Goal: Task Accomplishment & Management: Manage account settings

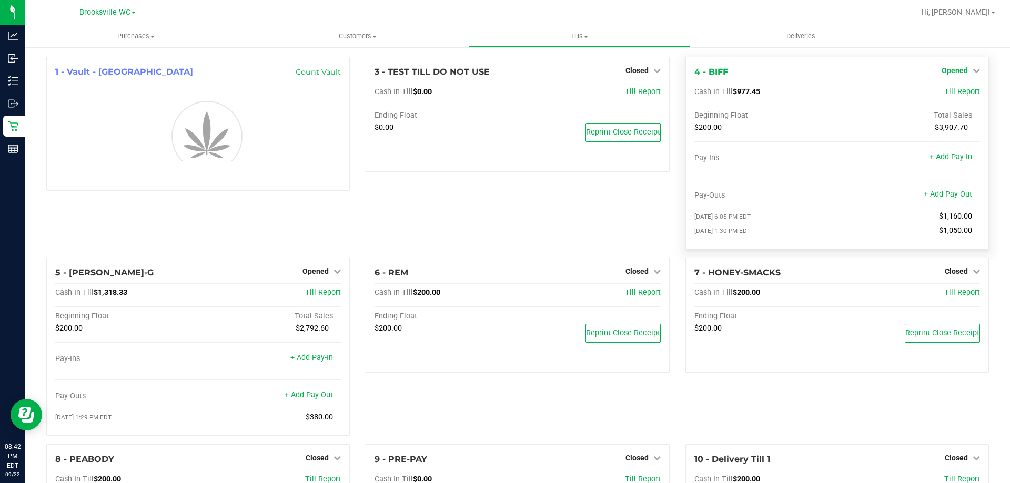
click at [962, 67] on link "Opened" at bounding box center [960, 70] width 38 height 8
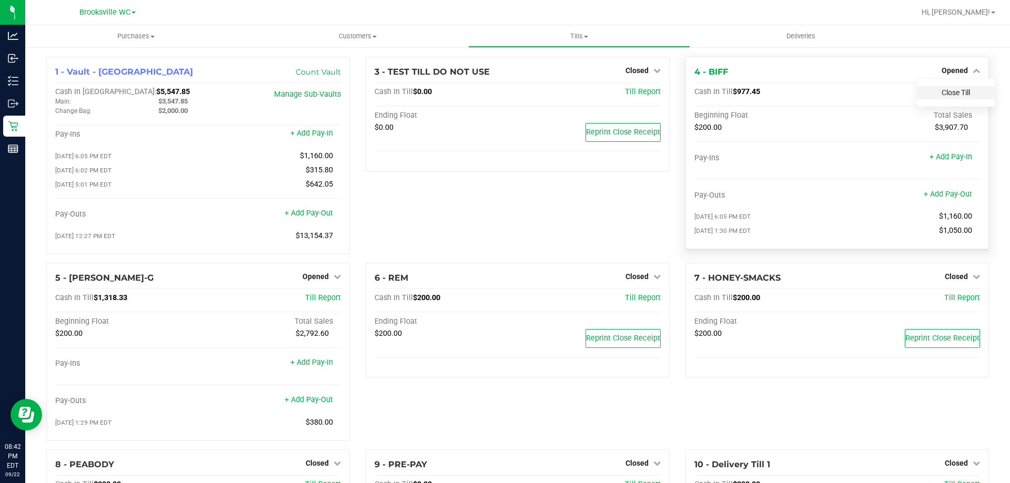
click at [941, 92] on link "Close Till" at bounding box center [955, 92] width 28 height 8
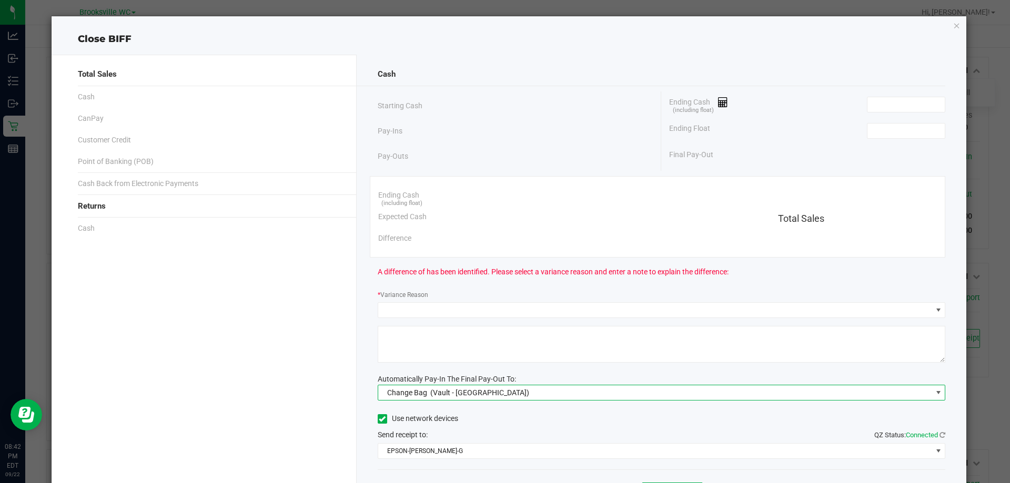
click at [503, 385] on span "Change Bag (Vault - Brooksville)" at bounding box center [655, 392] width 554 height 15
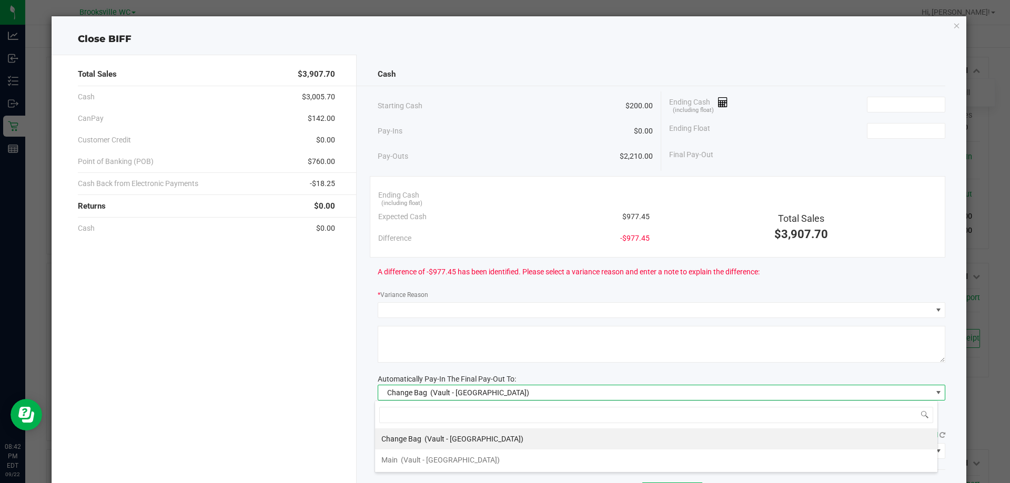
scroll to position [16, 563]
click at [419, 460] on span "(Vault - Brooksville)" at bounding box center [450, 460] width 99 height 8
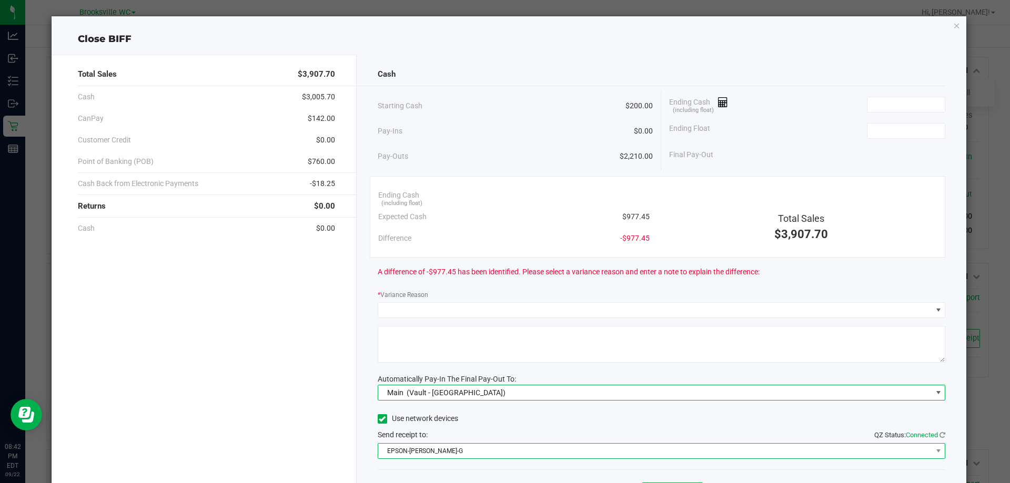
click at [436, 453] on span "EPSON-BECKY-G" at bounding box center [655, 451] width 554 height 15
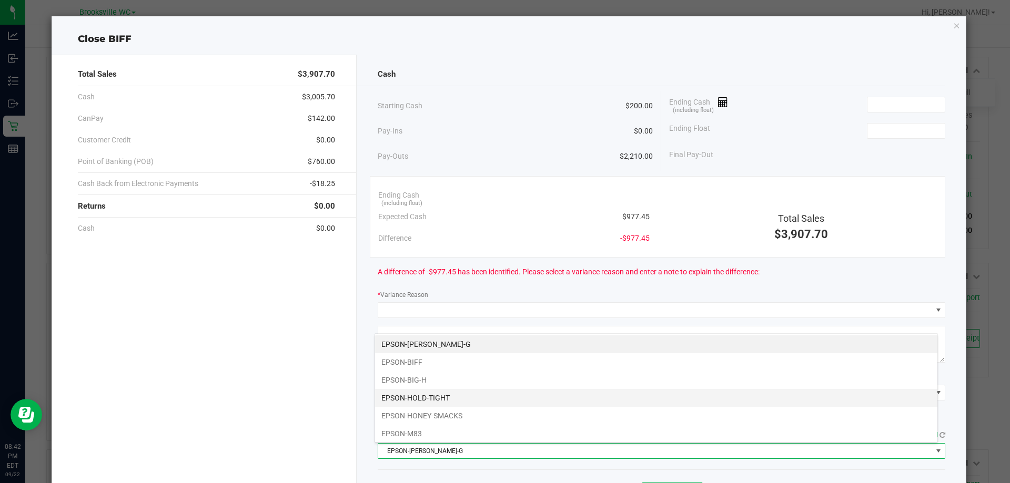
scroll to position [92, 0]
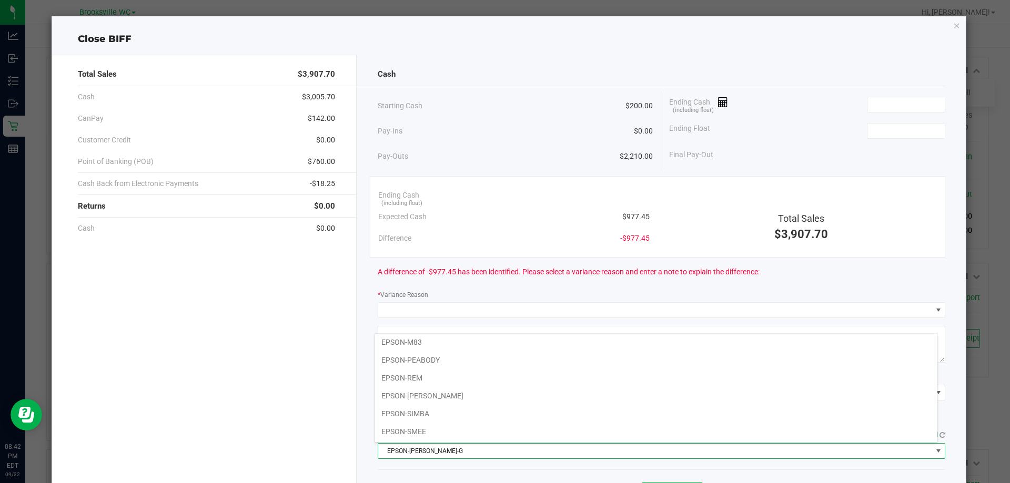
click at [405, 431] on li "EPSON-SMEE" at bounding box center [656, 432] width 562 height 18
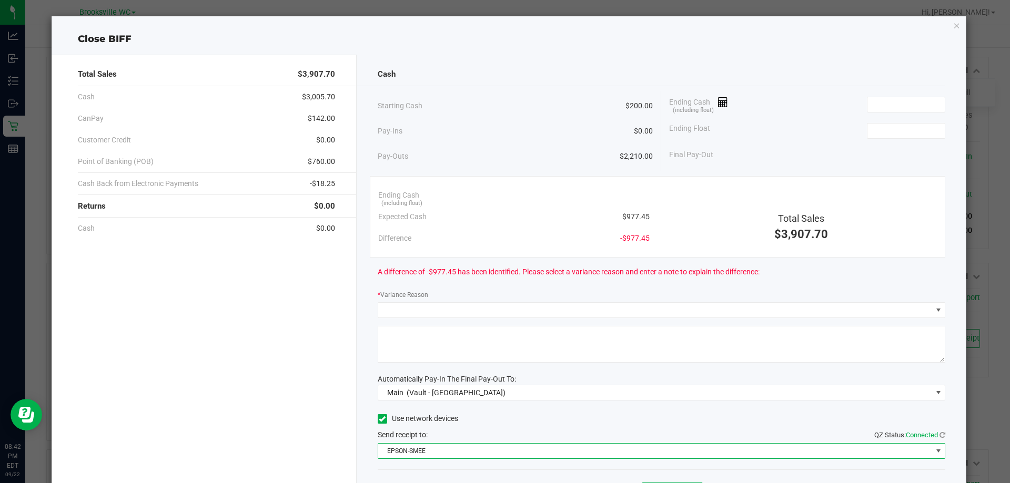
click at [336, 391] on div "Total Sales $3,907.70 Cash $3,005.70 CanPay $142.00 Customer Credit $0.00 Point…" at bounding box center [204, 292] width 305 height 474
click at [872, 128] on input at bounding box center [905, 131] width 77 height 15
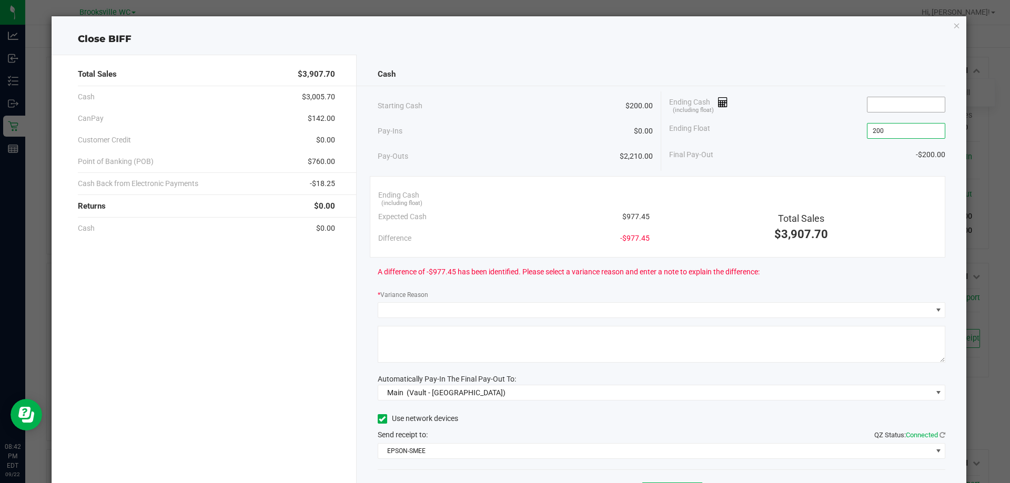
type input "$200.00"
click at [898, 101] on input at bounding box center [905, 104] width 77 height 15
click at [781, 44] on div "Close BIFF" at bounding box center [509, 39] width 915 height 14
click at [893, 107] on input "980.4" at bounding box center [905, 104] width 77 height 15
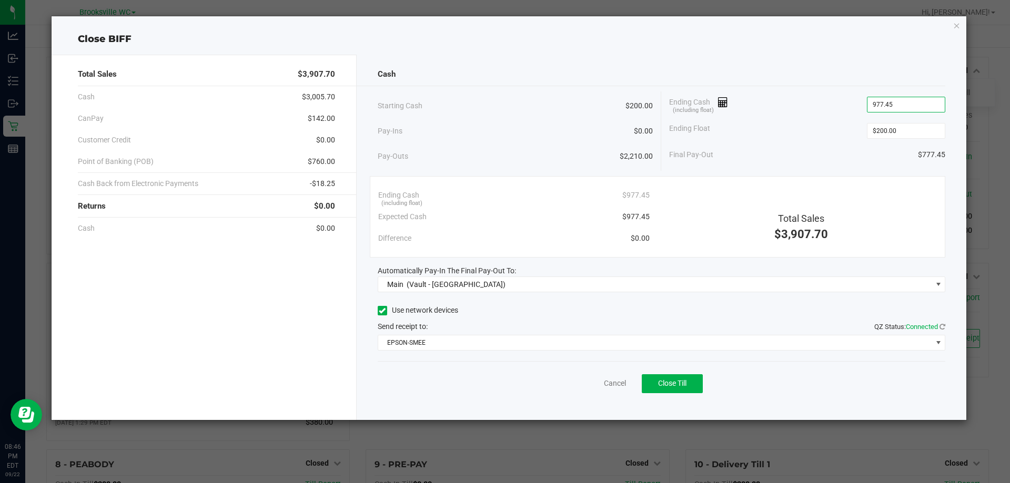
type input "$977.45"
click at [837, 78] on div "Cash" at bounding box center [662, 74] width 568 height 23
click at [658, 378] on button "Close Till" at bounding box center [672, 383] width 61 height 19
click at [959, 27] on icon "button" at bounding box center [956, 25] width 7 height 13
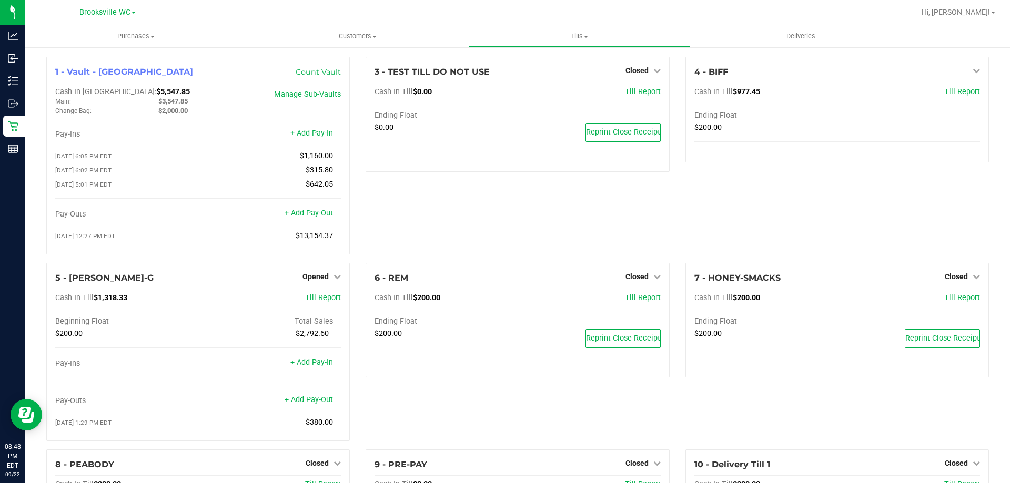
click at [597, 217] on div "3 - TEST TILL DO NOT USE Closed Open Till Cash In Till $0.00 Till Report Ending…" at bounding box center [517, 160] width 319 height 206
click at [333, 280] on icon at bounding box center [336, 276] width 7 height 7
click at [319, 302] on link "Close Till" at bounding box center [317, 298] width 28 height 8
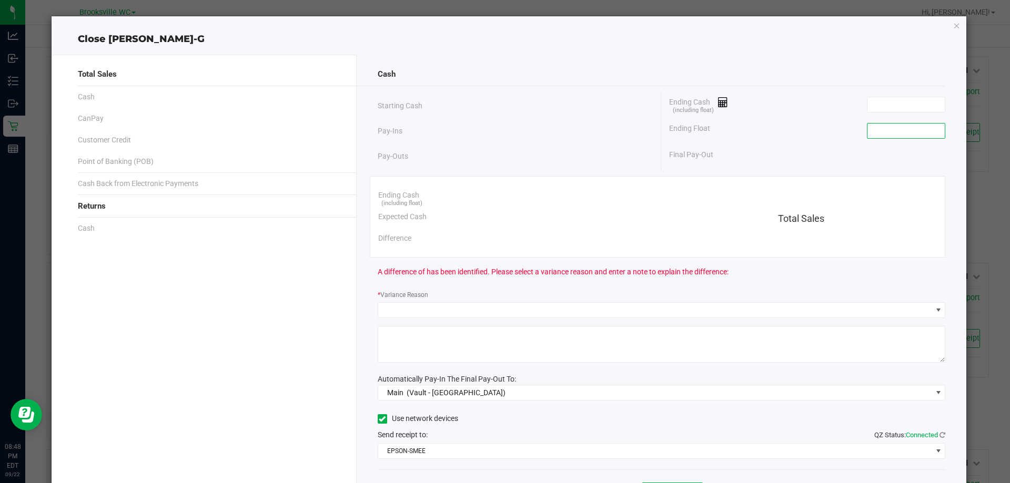
click at [883, 131] on input at bounding box center [905, 131] width 77 height 15
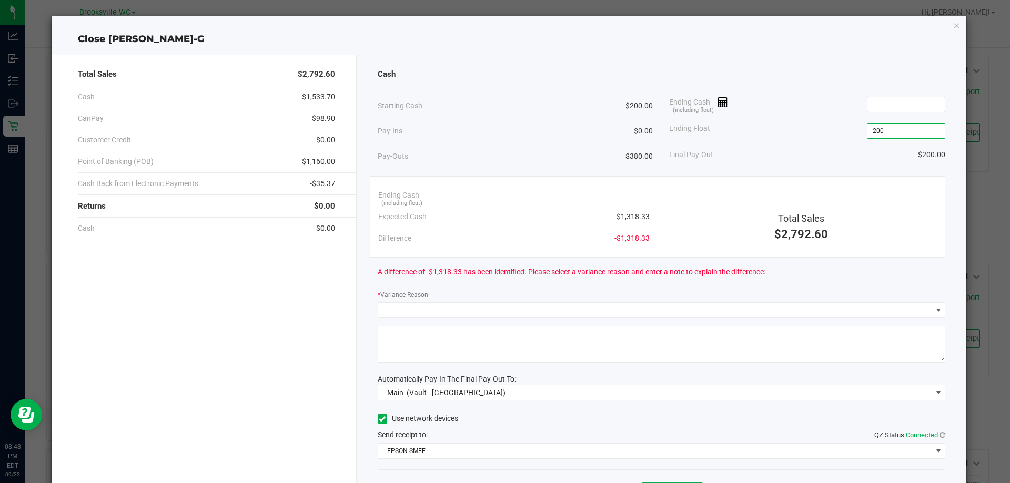
type input "$200.00"
click at [868, 110] on input at bounding box center [905, 104] width 77 height 15
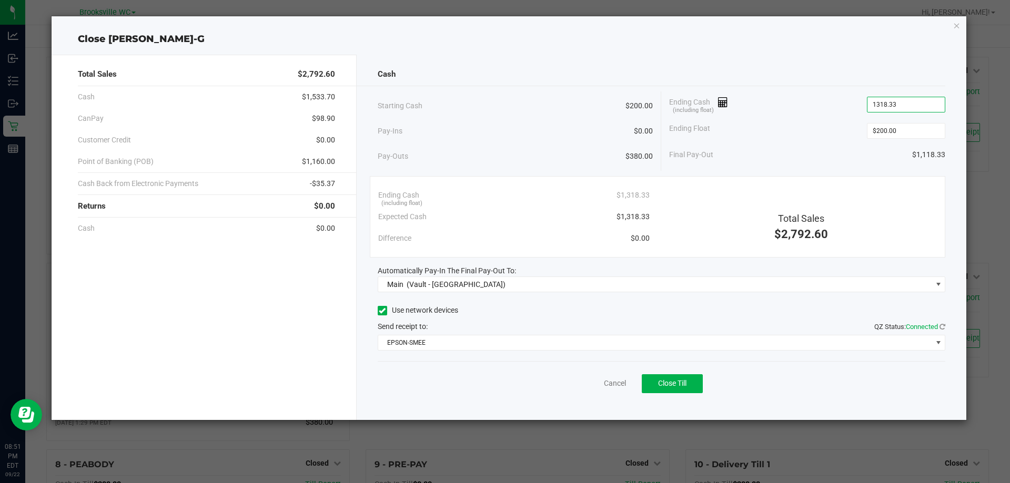
type input "$1,318.33"
click at [844, 48] on div "Total Sales $2,792.60 Cash $1,533.70 CanPay $98.90 Customer Credit $0.00 Point …" at bounding box center [509, 233] width 915 height 374
click at [679, 382] on span "Close Till" at bounding box center [672, 383] width 28 height 8
click at [957, 25] on icon "button" at bounding box center [956, 25] width 7 height 13
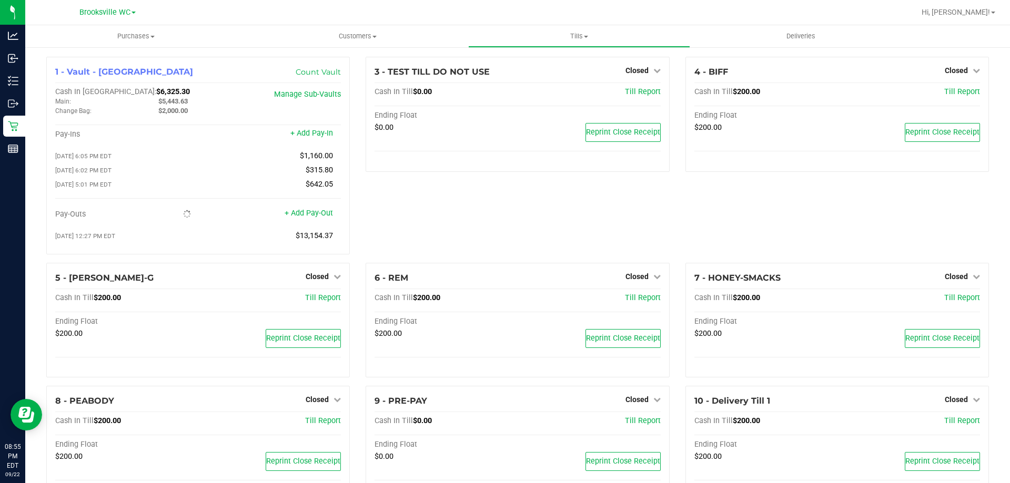
click at [439, 231] on div "3 - TEST TILL DO NOT USE Closed Open Till Cash In Till $0.00 Till Report Ending…" at bounding box center [517, 160] width 319 height 206
click at [180, 100] on span "$5,443.63" at bounding box center [172, 101] width 29 height 8
copy span "5,443.63"
click at [566, 34] on span "Tills" at bounding box center [579, 36] width 220 height 9
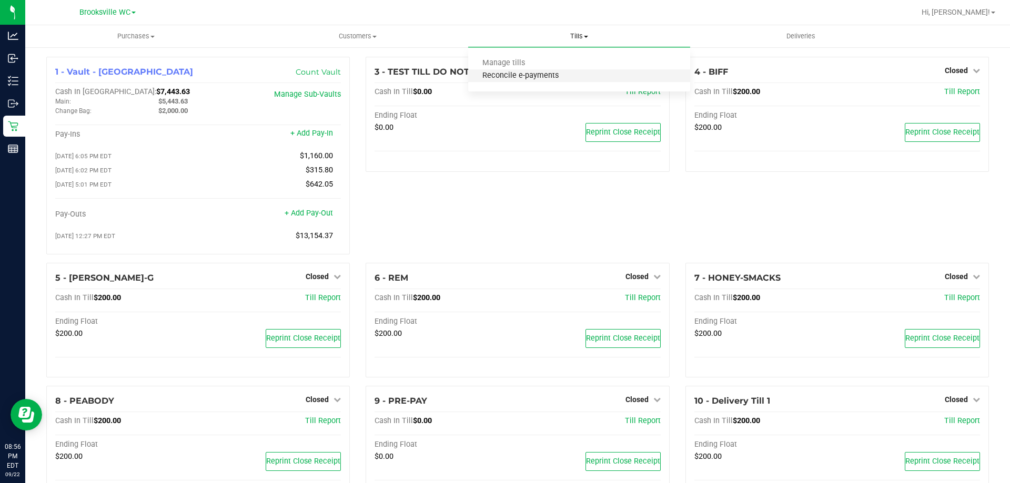
click at [517, 76] on span "Reconcile e-payments" at bounding box center [520, 76] width 105 height 9
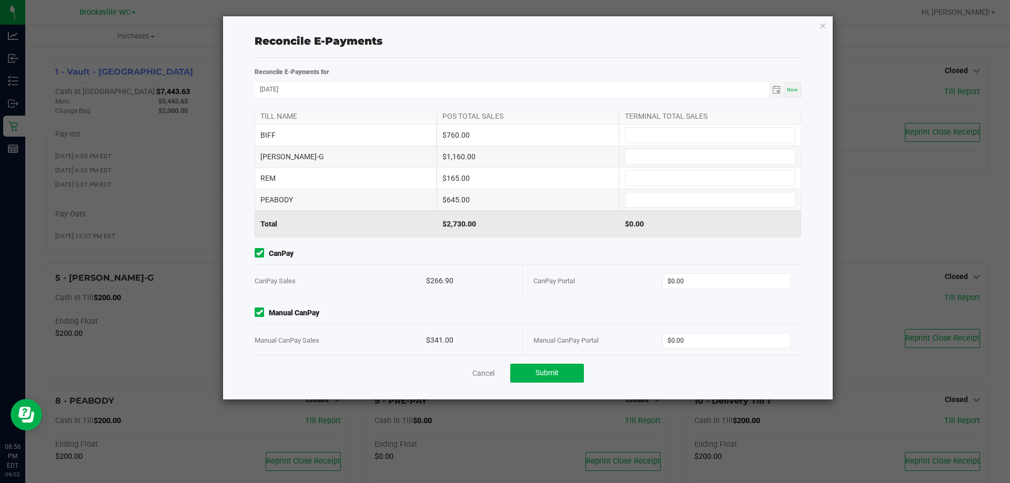
scroll to position [33, 0]
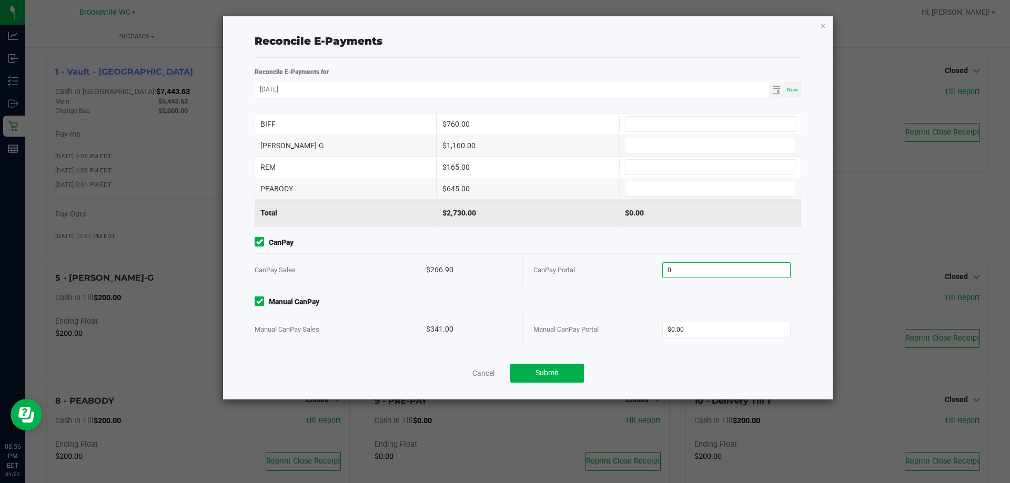
click at [683, 266] on input "0" at bounding box center [727, 270] width 128 height 15
paste input "266.9"
type input "$266.90"
click at [664, 328] on input "0" at bounding box center [727, 329] width 128 height 15
paste input "341"
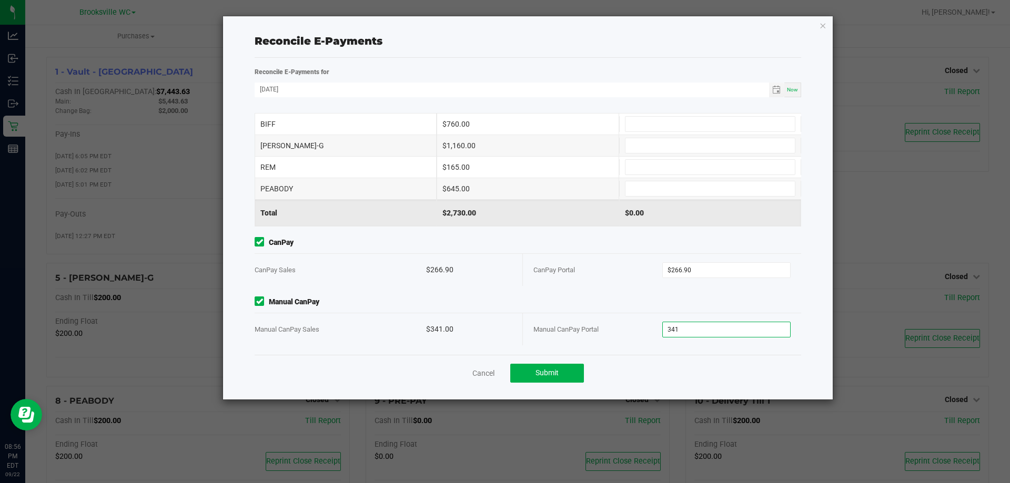
type input "$341.00"
click at [537, 288] on div "Point of Banking (POB) (By Till) TILL NAME POS TOTAL SALES TERMINAL TOTAL SALES…" at bounding box center [528, 234] width 562 height 242
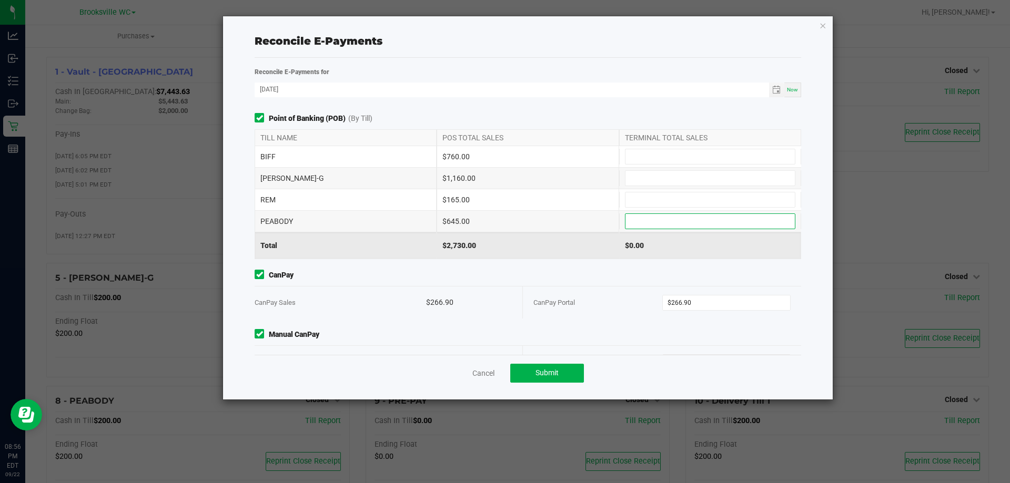
click at [647, 222] on input at bounding box center [709, 221] width 169 height 15
click at [655, 185] on input at bounding box center [709, 178] width 169 height 15
type input "$1,160.00"
click at [632, 159] on input at bounding box center [709, 156] width 169 height 15
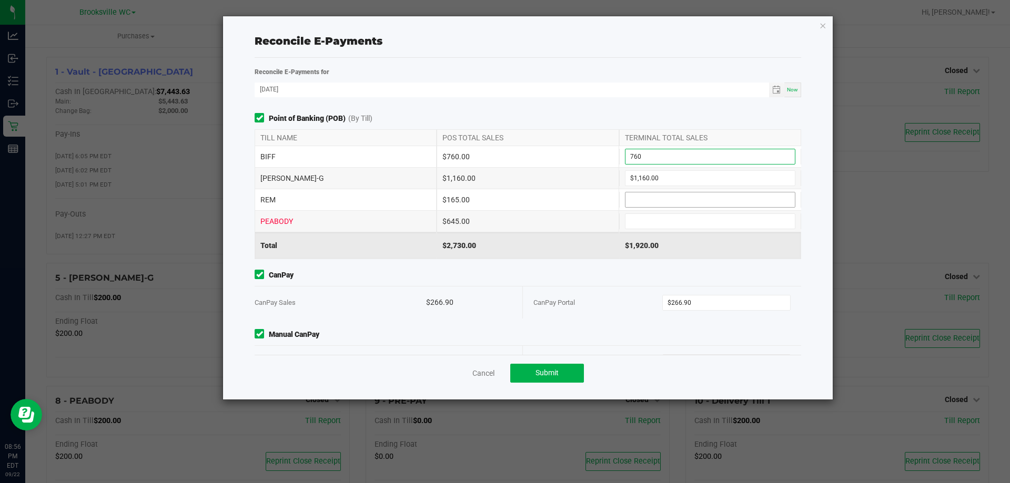
type input "$760.00"
click at [641, 197] on input at bounding box center [709, 199] width 169 height 15
click at [634, 221] on input at bounding box center [709, 221] width 169 height 15
type input "$645.00"
click at [635, 200] on input at bounding box center [709, 199] width 169 height 15
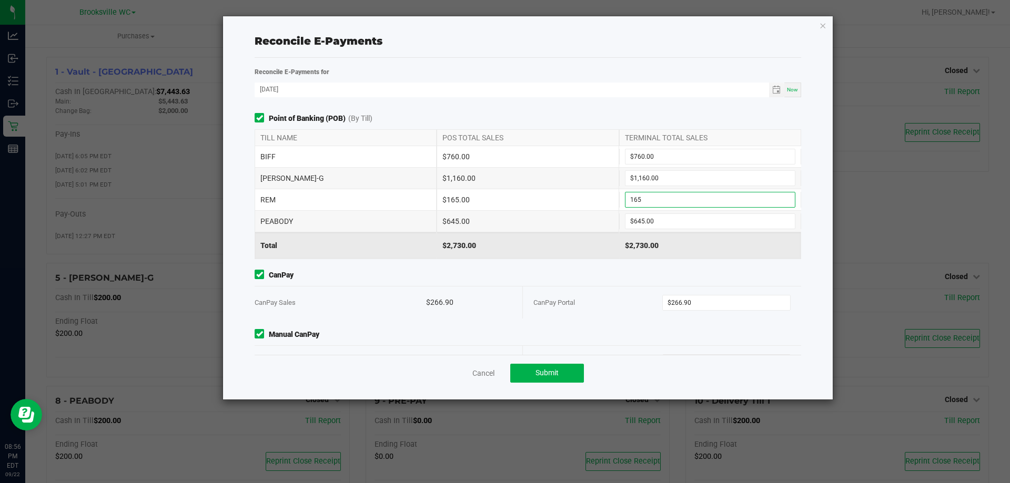
type input "$165.00"
click at [620, 273] on span "CanPay" at bounding box center [528, 275] width 546 height 11
click at [554, 377] on span "Submit" at bounding box center [546, 373] width 23 height 8
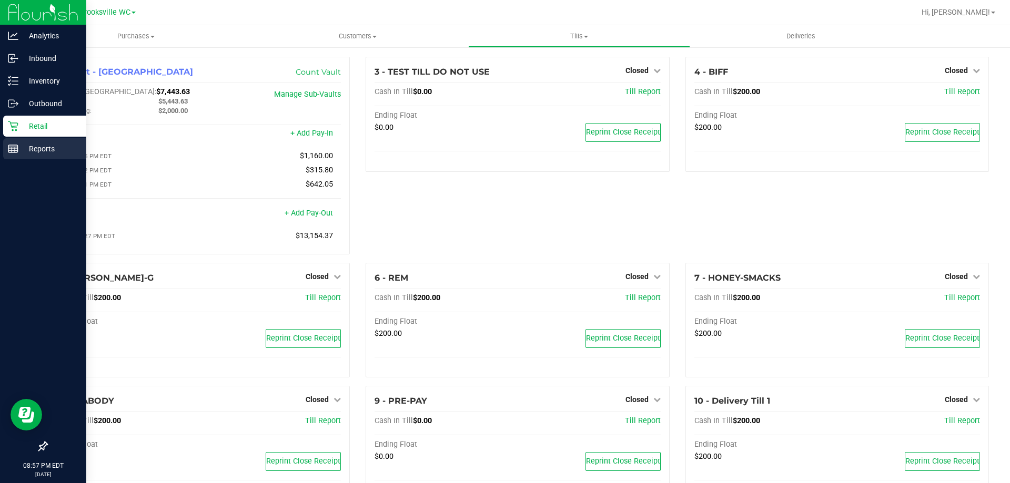
click at [20, 142] on div "Reports" at bounding box center [44, 148] width 83 height 21
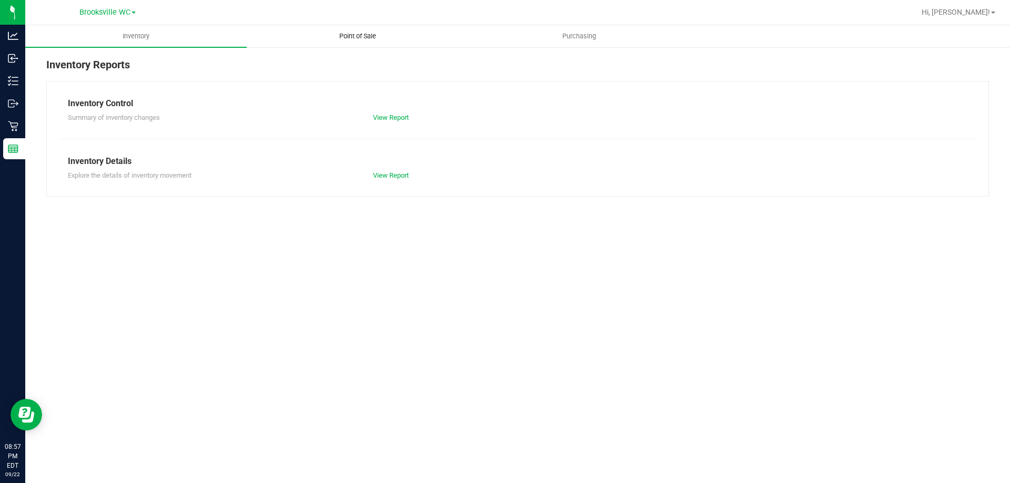
click at [357, 34] on span "Point of Sale" at bounding box center [357, 36] width 65 height 9
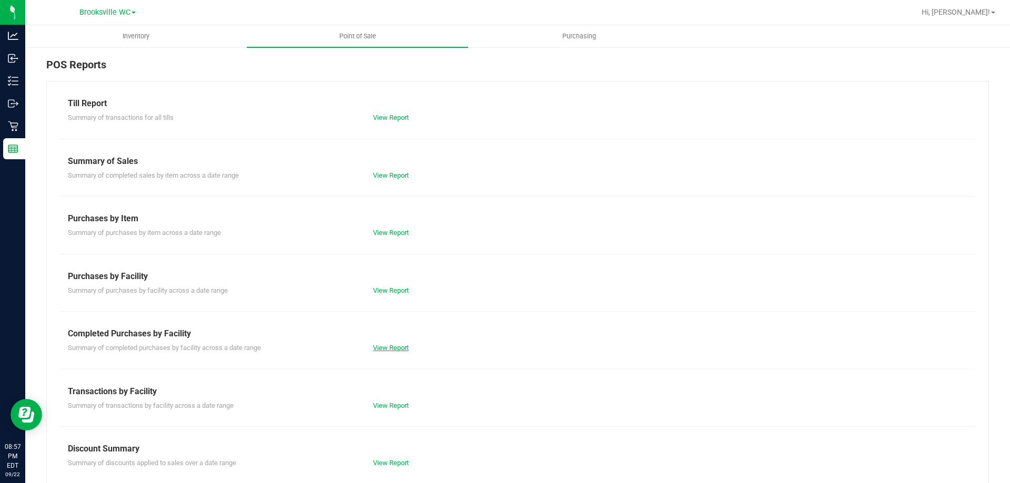
click at [399, 350] on link "View Report" at bounding box center [391, 348] width 36 height 8
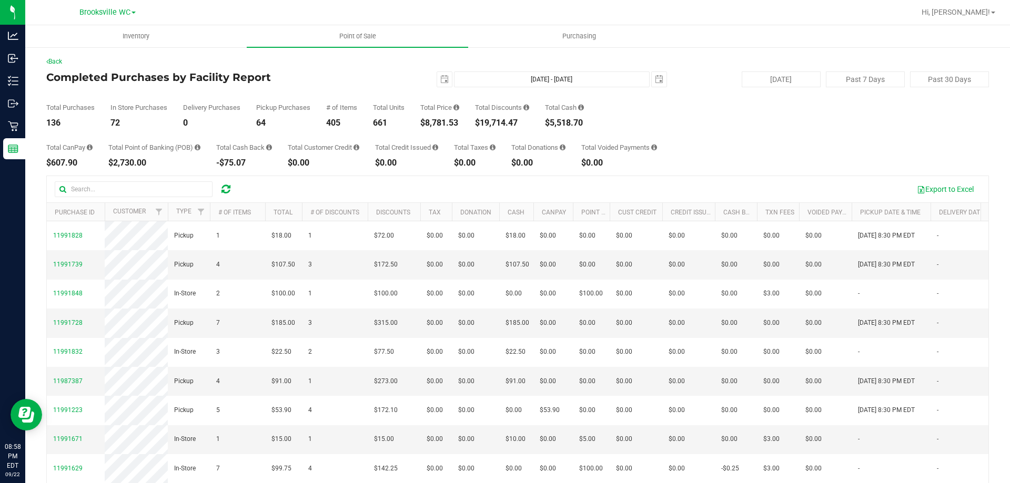
click at [455, 123] on div "$8,781.53" at bounding box center [439, 123] width 39 height 8
click at [454, 122] on div "$8,781.53" at bounding box center [439, 123] width 39 height 8
copy div "8,781.53"
click at [500, 120] on div "$19,714.47" at bounding box center [502, 123] width 54 height 8
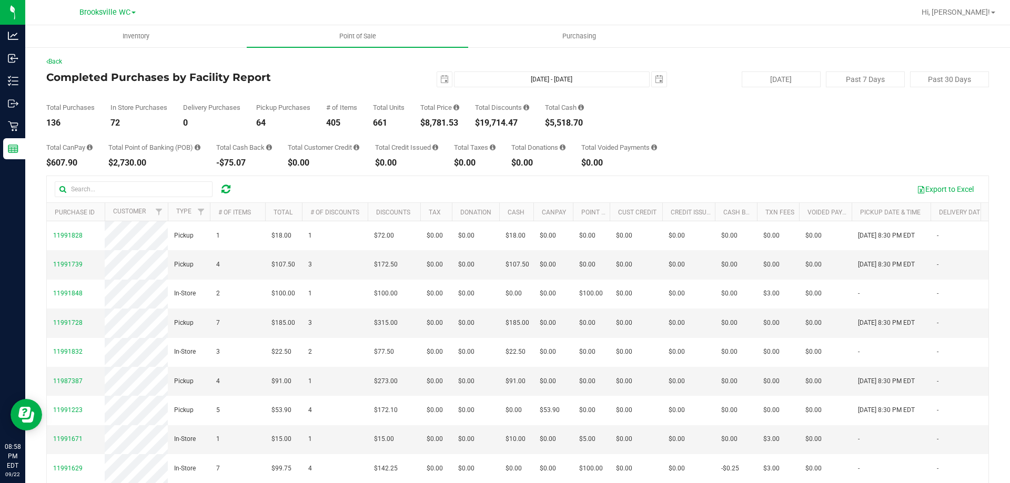
copy div "19,714.47"
click at [49, 123] on div "136" at bounding box center [70, 123] width 48 height 8
copy div "136"
click at [856, 77] on button "Past 7 Days" at bounding box center [865, 80] width 79 height 16
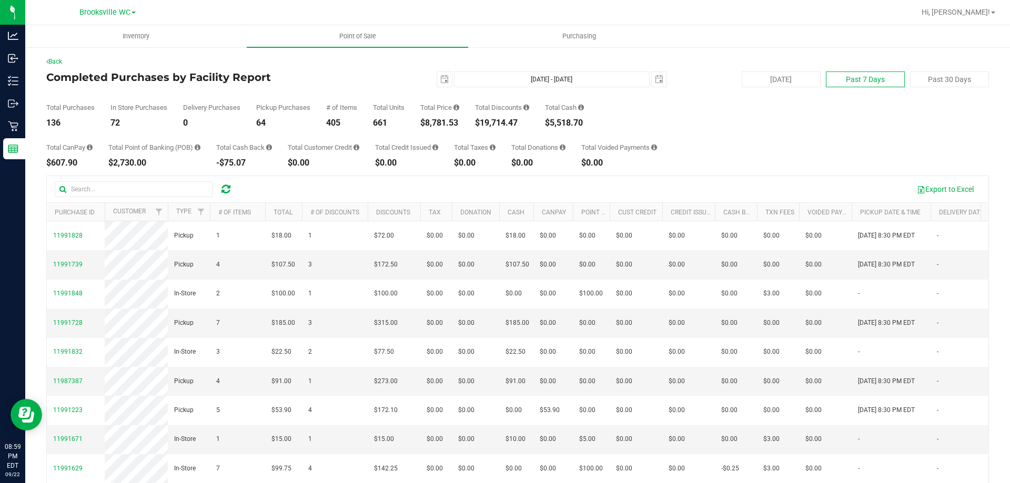
type input "2025-09-15"
type input "Sep 15, 2025 - Sep 22, 2025"
click at [449, 126] on div "$58,732.94" at bounding box center [441, 123] width 43 height 8
copy div "58,732.94"
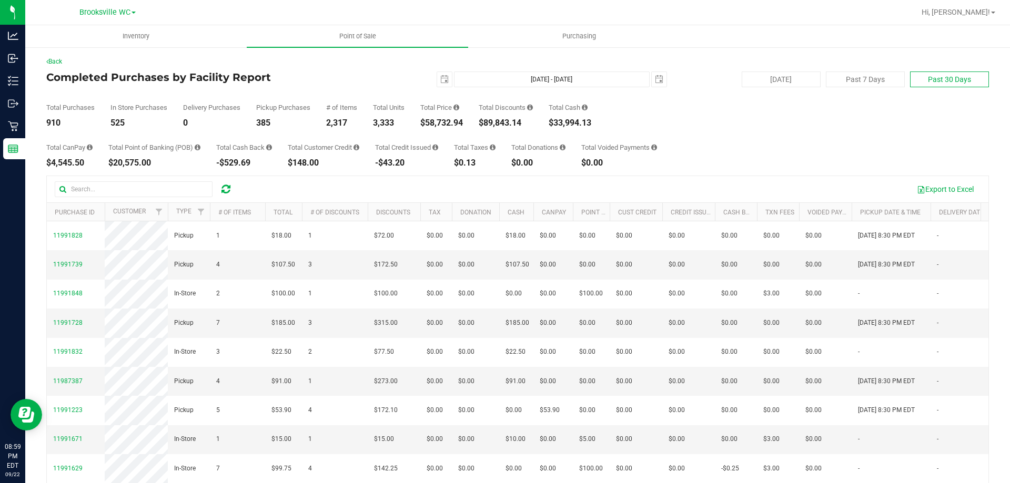
click at [939, 86] on button "Past 30 Days" at bounding box center [949, 80] width 79 height 16
type input "2025-08-23"
type input "Aug 23, 2025 - Sep 22, 2025"
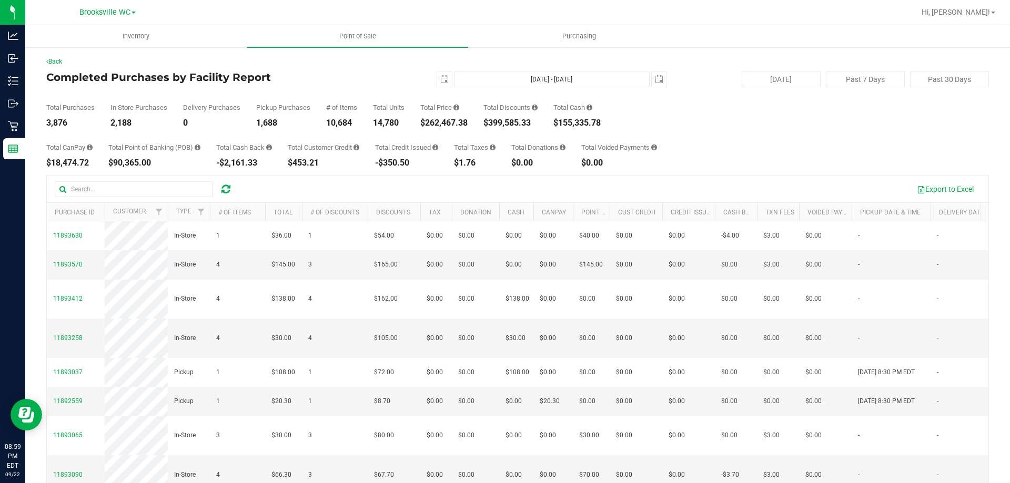
click at [454, 123] on div "$262,467.38" at bounding box center [443, 123] width 47 height 8
copy div "262,467.38"
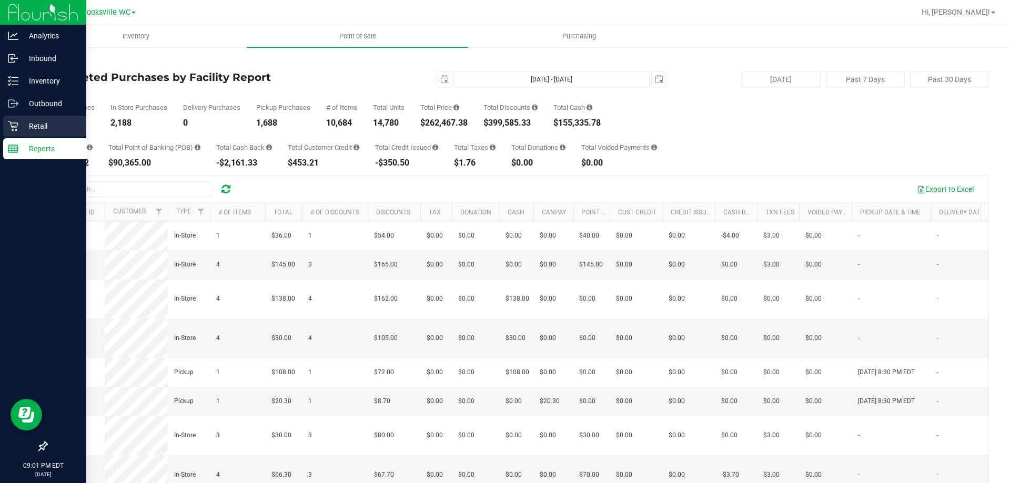
click at [38, 119] on div "Retail" at bounding box center [44, 126] width 83 height 21
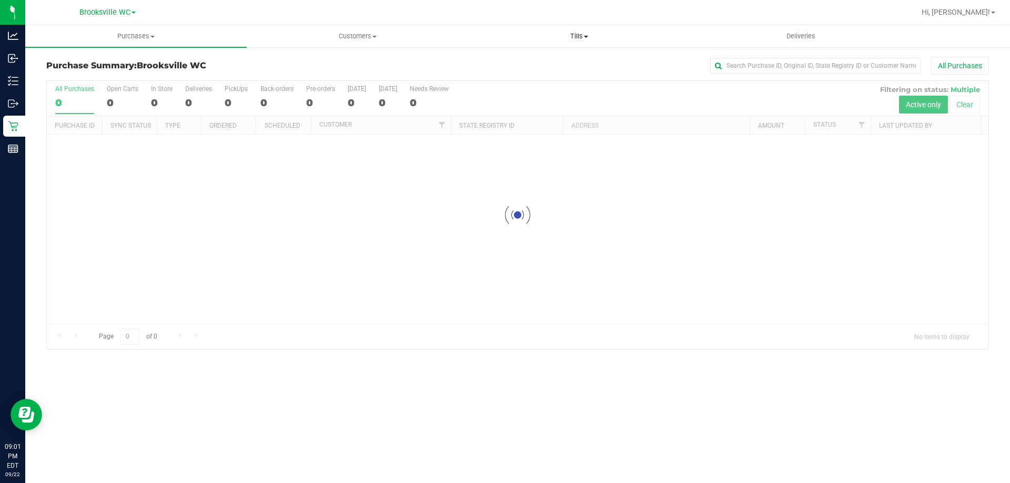
click at [576, 38] on span "Tills" at bounding box center [579, 36] width 220 height 9
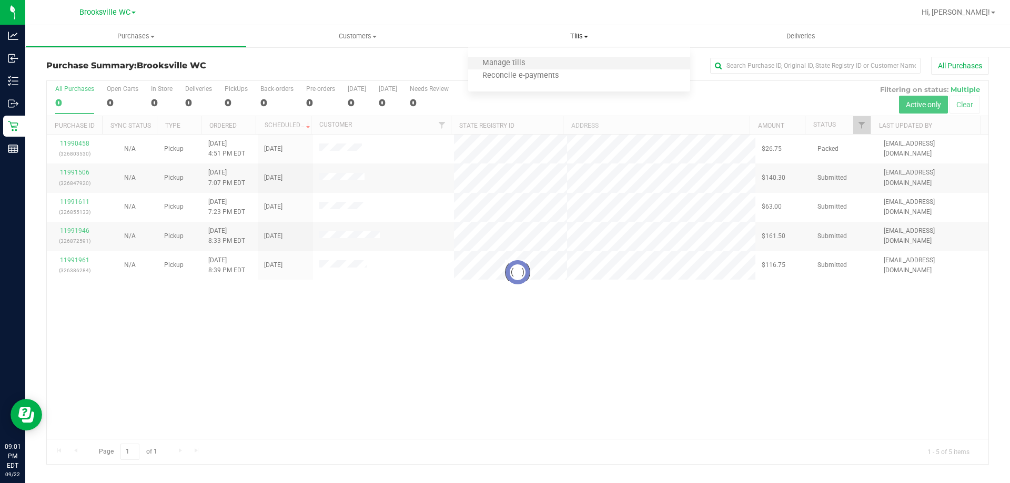
click at [547, 67] on li "Manage tills" at bounding box center [578, 63] width 221 height 13
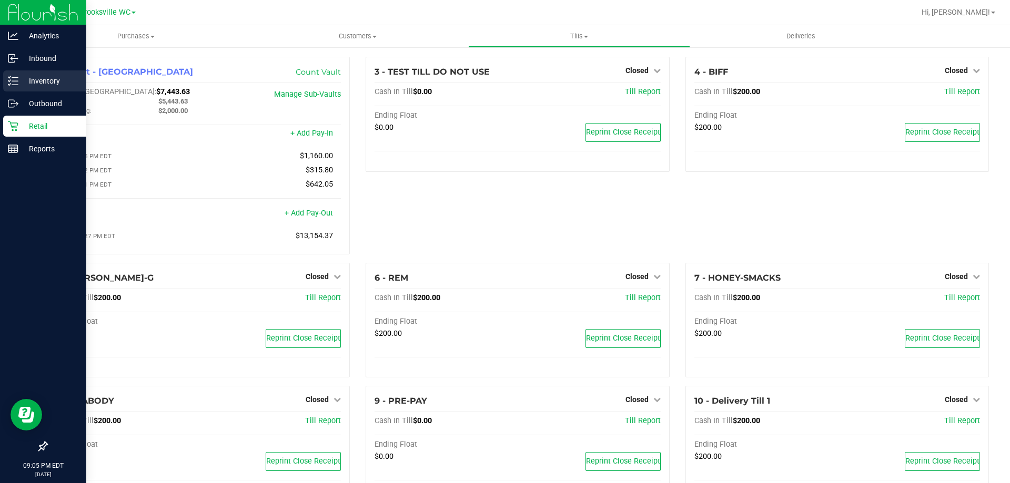
click at [13, 91] on div "Inventory" at bounding box center [44, 80] width 83 height 21
click at [13, 90] on div "Inventory" at bounding box center [44, 80] width 83 height 21
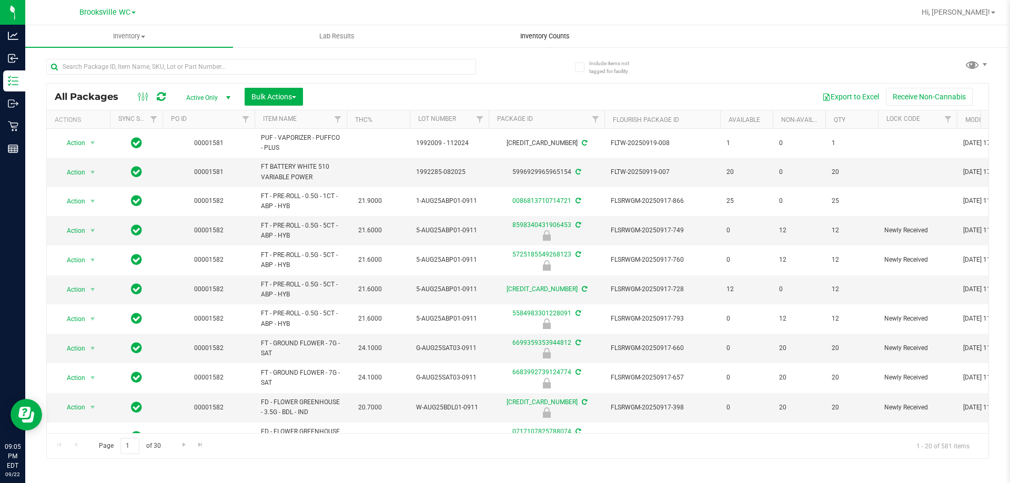
click at [534, 35] on span "Inventory Counts" at bounding box center [545, 36] width 78 height 9
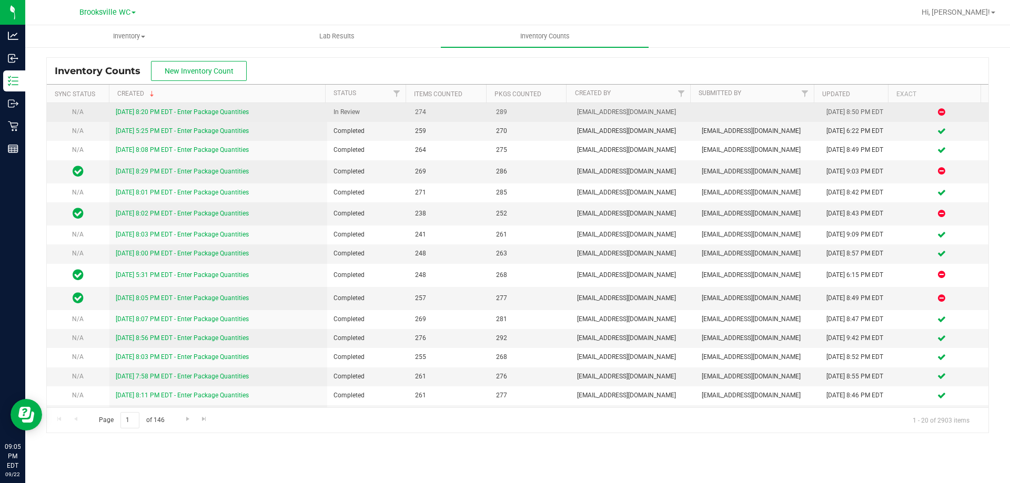
click at [236, 115] on link "9/22/25 8:20 PM EDT - Enter Package Quantities" at bounding box center [182, 111] width 133 height 7
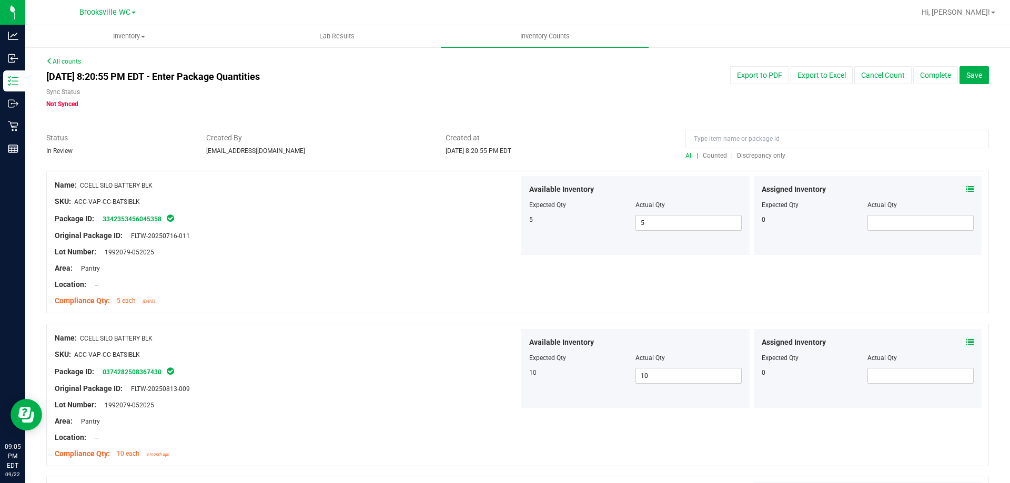
click at [759, 154] on span "Discrepancy only" at bounding box center [761, 155] width 48 height 7
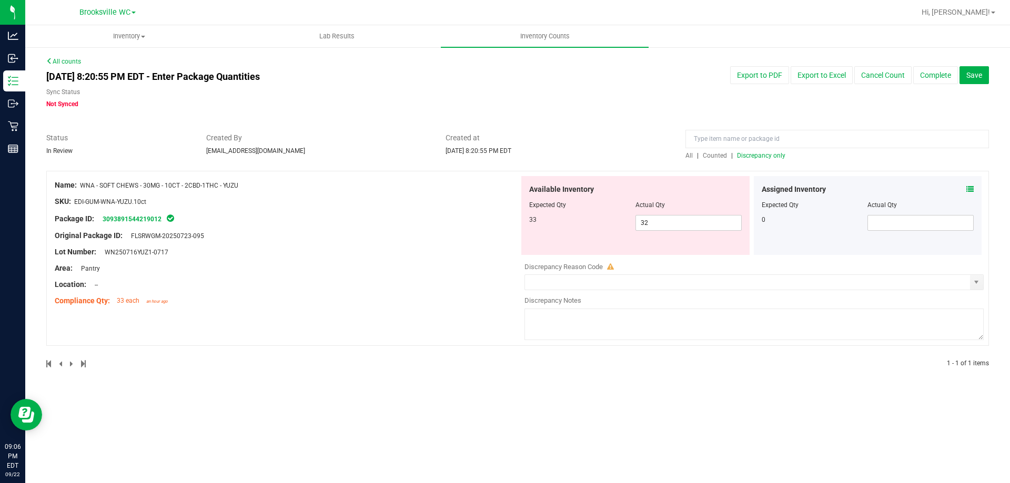
click at [71, 68] on div "Sep 22, 2025 8:20:55 PM EDT - Enter Package Quantities Sync Status Not Synced" at bounding box center [317, 87] width 559 height 43
click at [70, 65] on div "All counts Sep 22, 2025 8:20:55 PM EDT - Enter Package Quantities Sync Status N…" at bounding box center [517, 219] width 942 height 325
click at [68, 63] on link "All counts" at bounding box center [63, 61] width 35 height 7
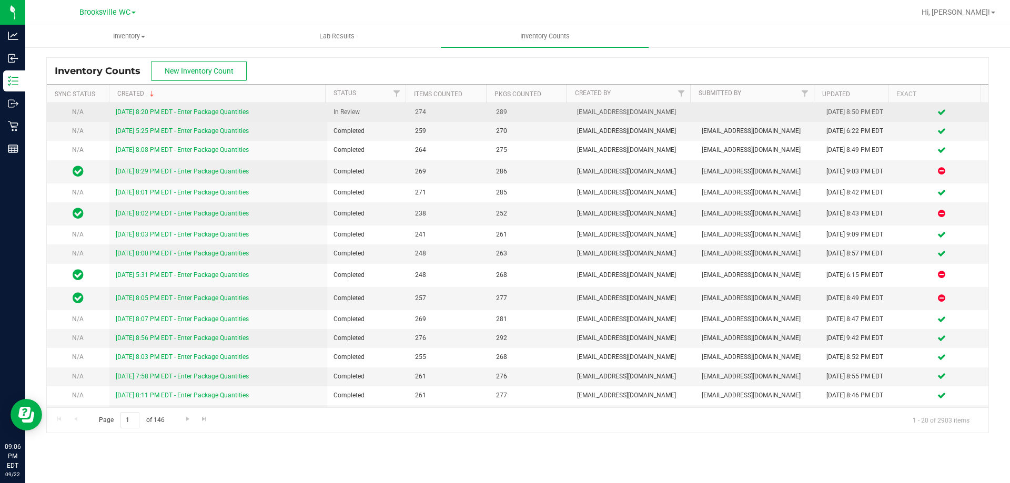
click at [210, 115] on link "9/22/25 8:20 PM EDT - Enter Package Quantities" at bounding box center [182, 111] width 133 height 7
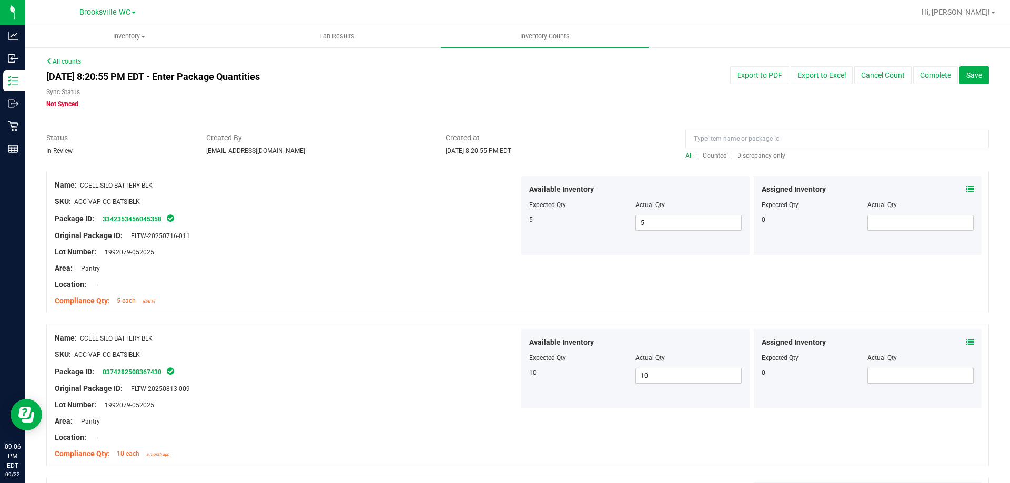
click at [771, 155] on span "Discrepancy only" at bounding box center [761, 155] width 48 height 7
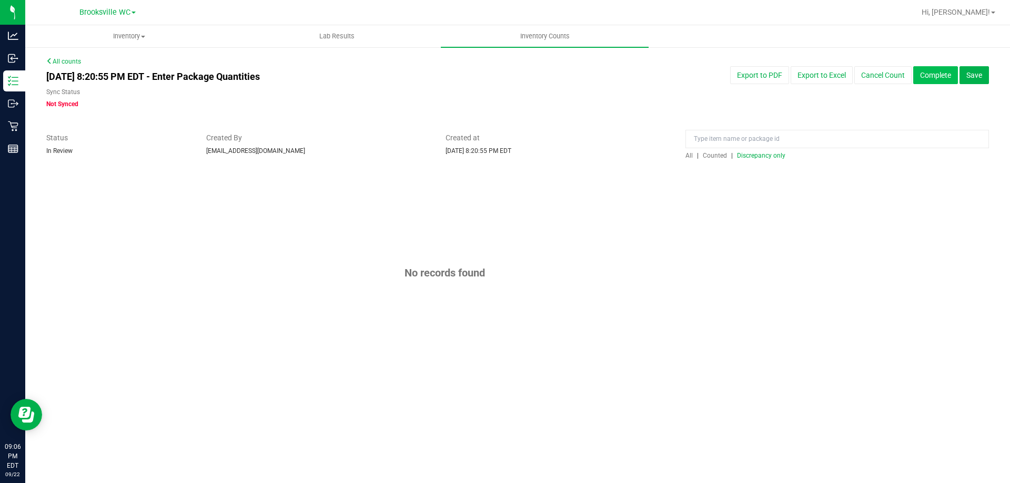
click at [937, 77] on button "Complete" at bounding box center [935, 75] width 45 height 18
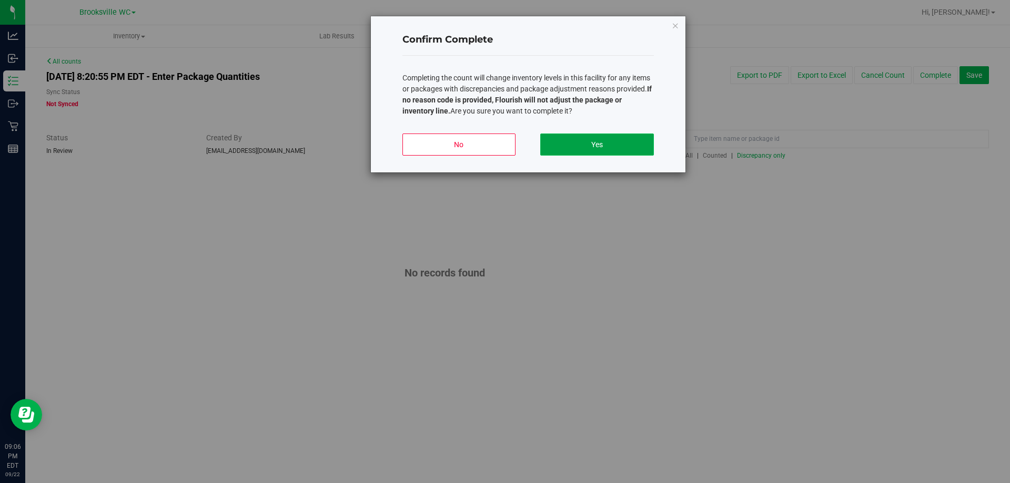
click at [606, 142] on button "Yes" at bounding box center [596, 145] width 113 height 22
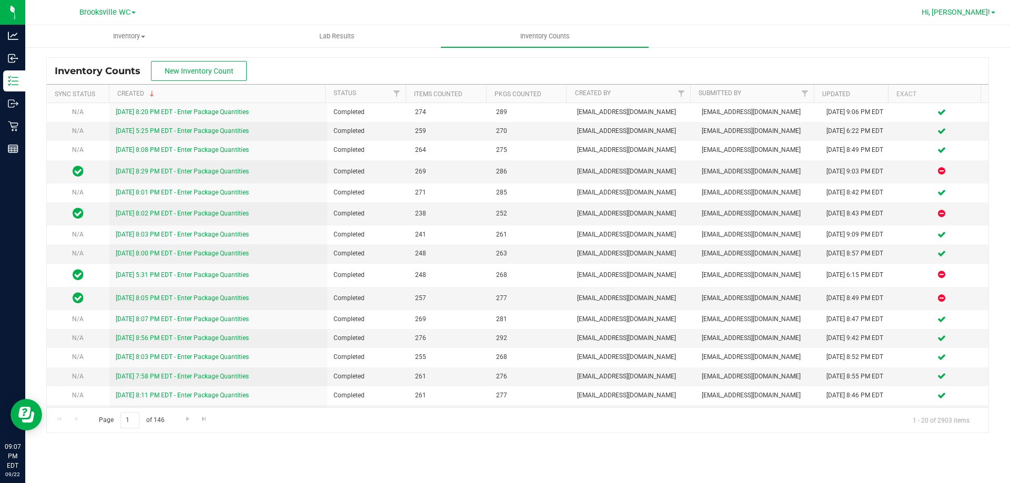
click at [975, 12] on span "Hi, [PERSON_NAME]!" at bounding box center [955, 12] width 68 height 8
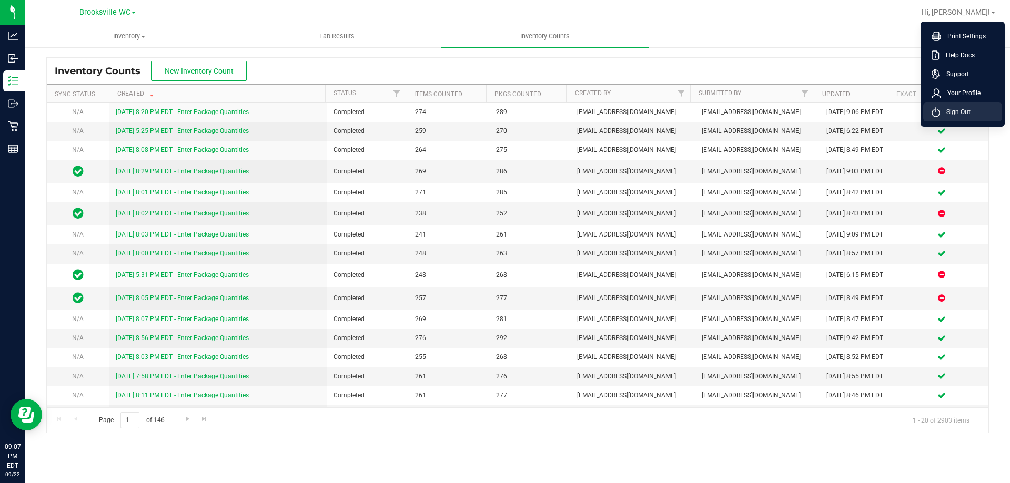
click at [947, 107] on span "Sign Out" at bounding box center [955, 112] width 31 height 11
